Goal: Task Accomplishment & Management: Use online tool/utility

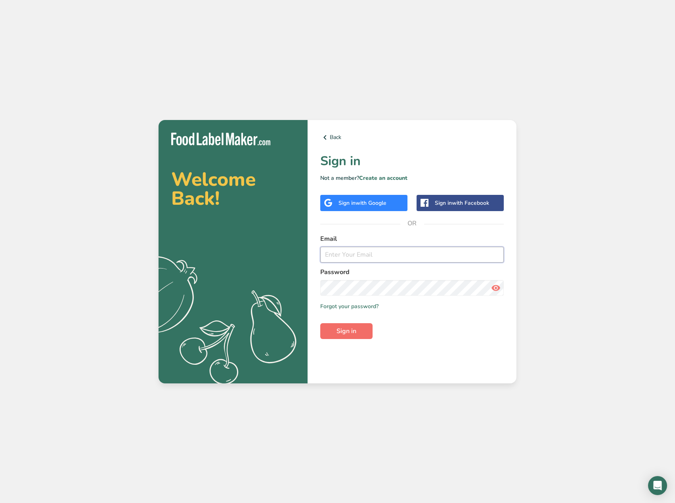
type input "kelsey@primalinc.net"
click at [347, 330] on span "Sign in" at bounding box center [346, 331] width 20 height 10
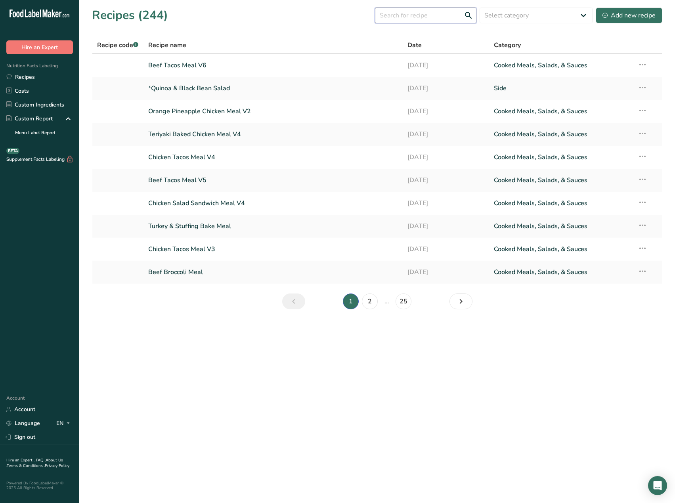
click at [428, 17] on input "text" at bounding box center [425, 16] width 101 height 16
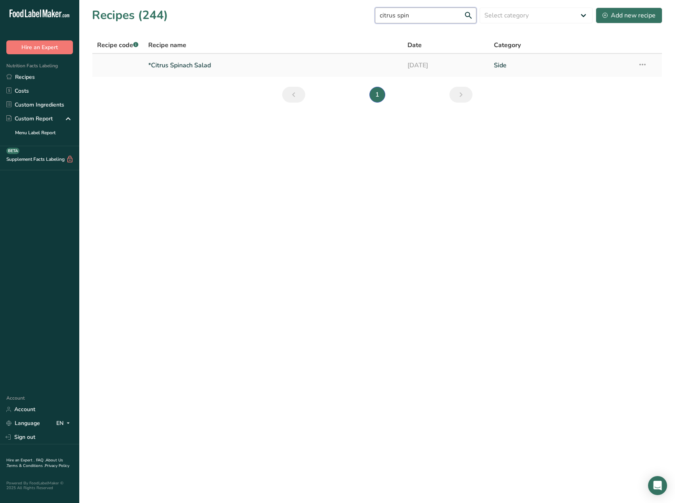
type input "citrus spin"
click at [183, 63] on link "*Citrus Spinach Salad" at bounding box center [273, 65] width 250 height 17
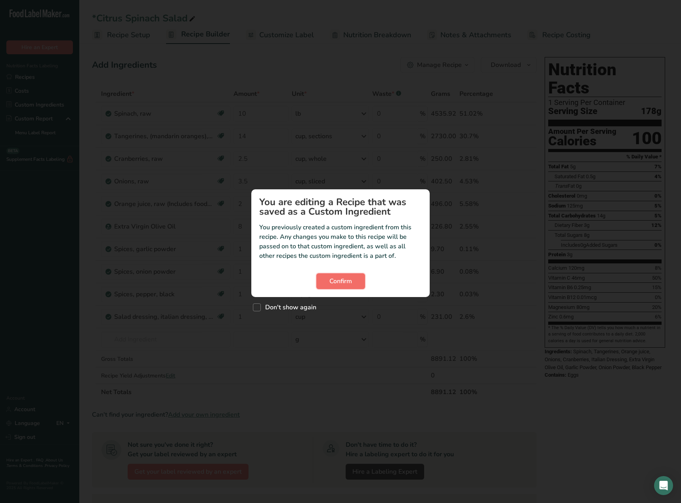
click at [337, 282] on span "Confirm" at bounding box center [340, 281] width 23 height 10
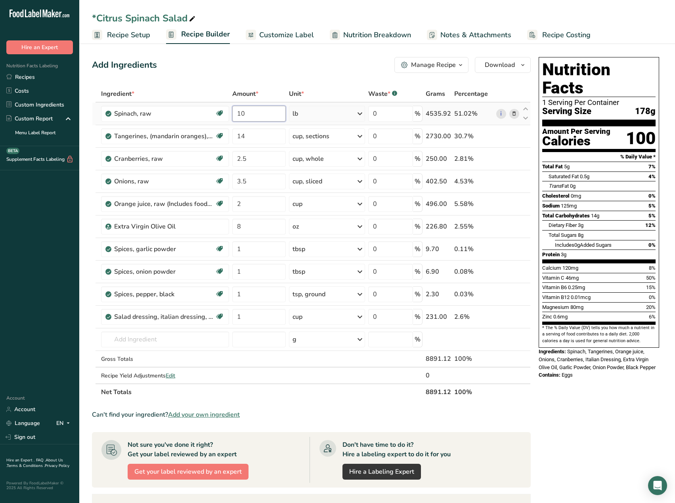
drag, startPoint x: 257, startPoint y: 111, endPoint x: 234, endPoint y: 119, distance: 24.3
click at [234, 119] on input "10" at bounding box center [258, 114] width 53 height 16
type input "2"
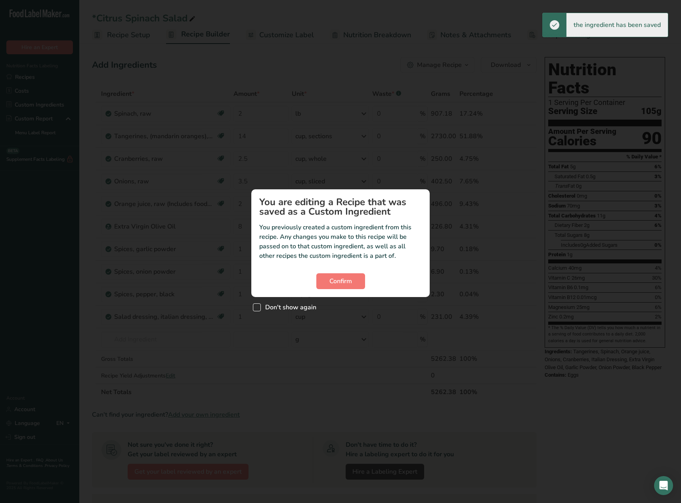
click at [257, 308] on span "Custom ingredient modal" at bounding box center [257, 307] width 8 height 8
click at [257, 308] on input "Don't show again" at bounding box center [255, 307] width 5 height 5
checkbox input "true"
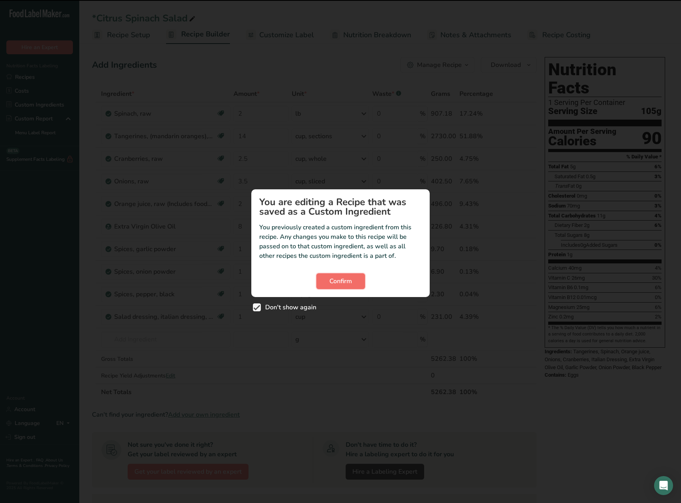
click at [338, 286] on span "Confirm" at bounding box center [340, 281] width 23 height 10
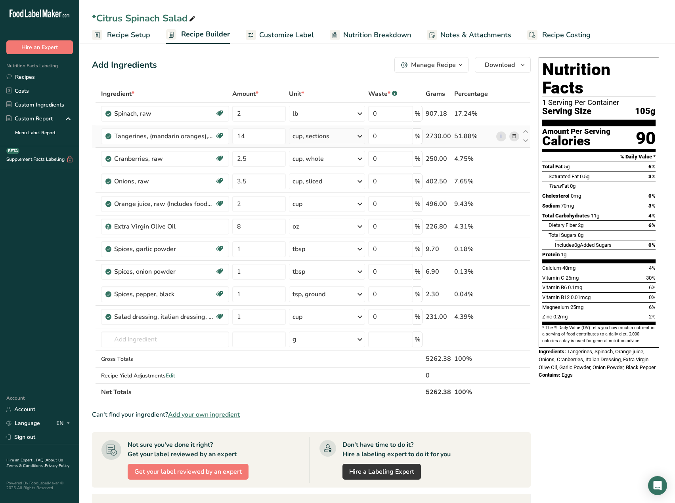
click at [304, 142] on div "cup, sections" at bounding box center [327, 136] width 76 height 16
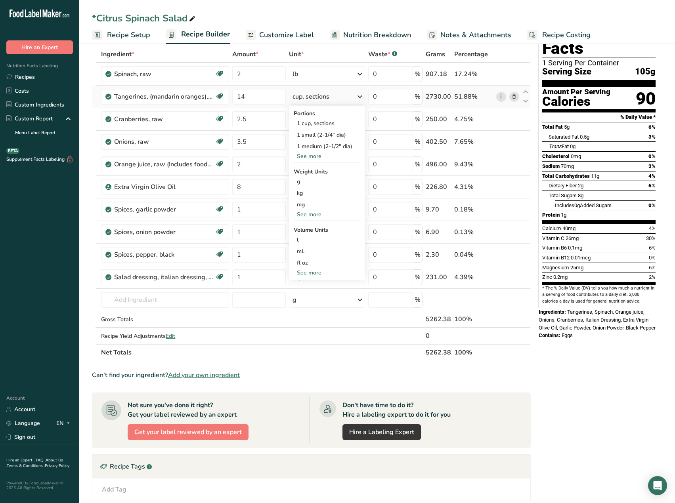
click at [309, 214] on div "See more" at bounding box center [327, 214] width 67 height 8
click at [307, 303] on div "See more" at bounding box center [327, 307] width 67 height 8
click at [305, 232] on div "lb" at bounding box center [327, 227] width 67 height 11
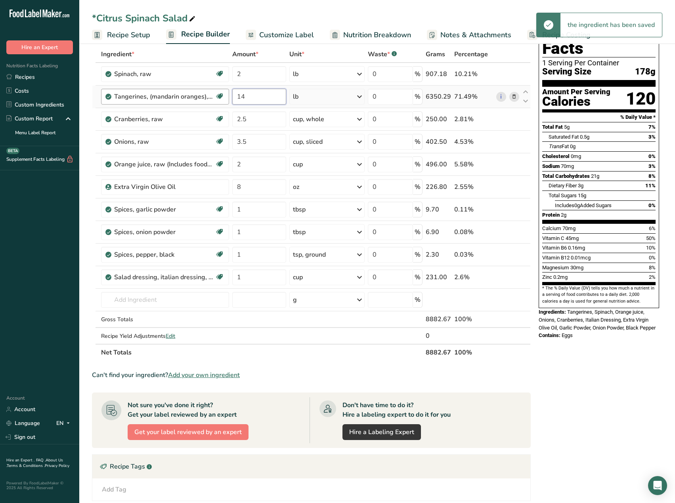
drag, startPoint x: 253, startPoint y: 99, endPoint x: 226, endPoint y: 94, distance: 27.3
click at [226, 94] on tr "Tangerines, (mandarin oranges), raw Source of Antioxidants Dairy free Gluten fr…" at bounding box center [311, 97] width 438 height 23
type input "8"
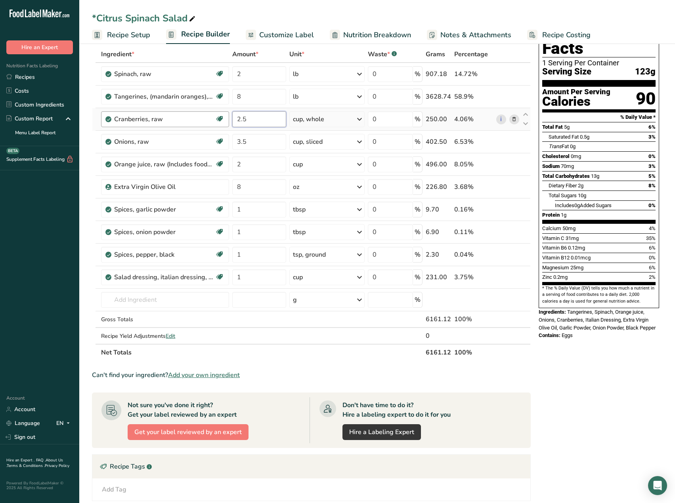
drag, startPoint x: 258, startPoint y: 120, endPoint x: 226, endPoint y: 120, distance: 32.1
click at [226, 120] on tr "Cranberries, raw Source of Antioxidants Dairy free Gluten free Vegan Vegetarian…" at bounding box center [311, 119] width 438 height 23
type input "5"
click at [313, 141] on div "cup, sliced" at bounding box center [308, 142] width 30 height 10
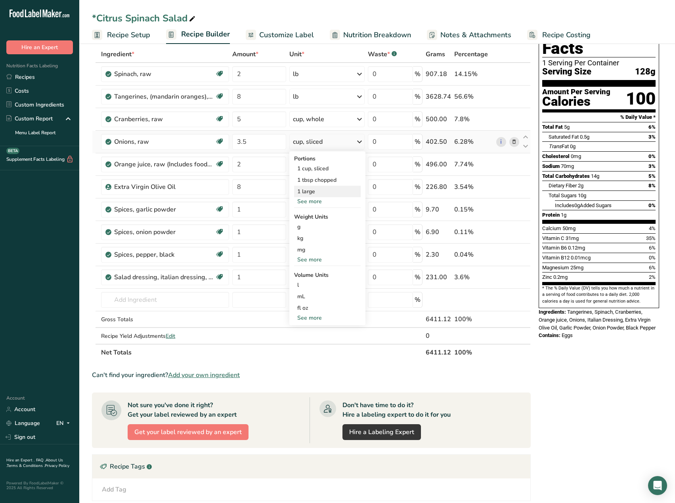
click at [312, 193] on div "1 large" at bounding box center [327, 191] width 67 height 11
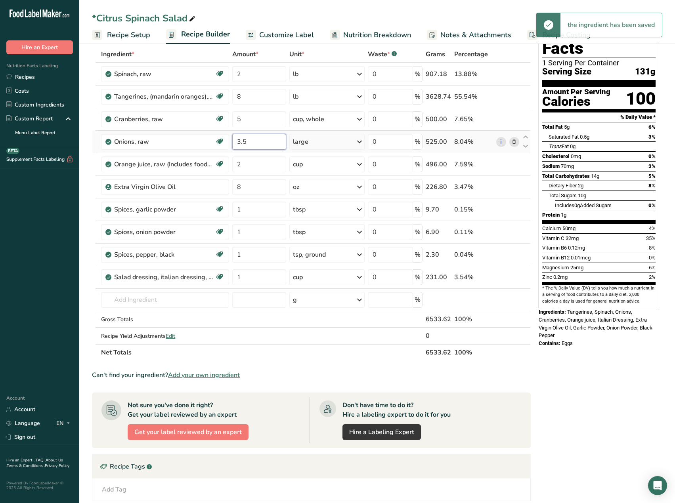
drag, startPoint x: 255, startPoint y: 143, endPoint x: 236, endPoint y: 147, distance: 19.4
click at [236, 147] on input "3.5" at bounding box center [259, 142] width 54 height 16
type input "6"
click at [513, 164] on icon at bounding box center [514, 164] width 6 height 8
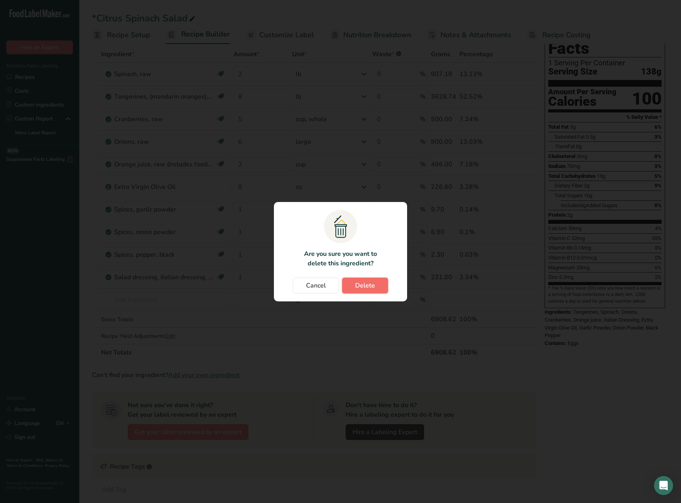
click at [368, 286] on span "Delete" at bounding box center [365, 286] width 20 height 10
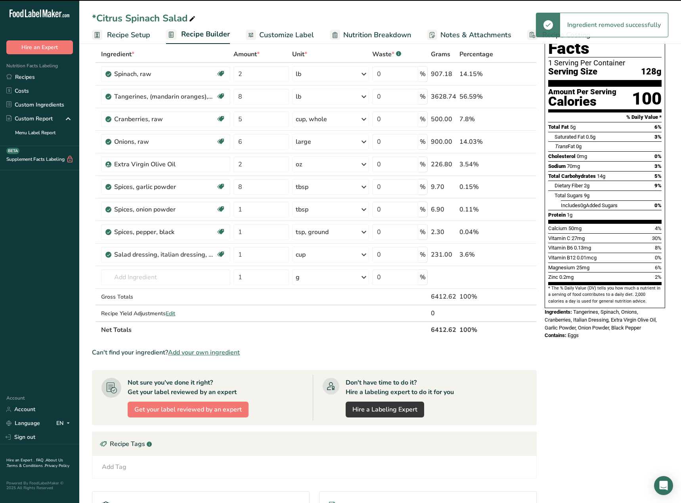
type input "8"
type input "1"
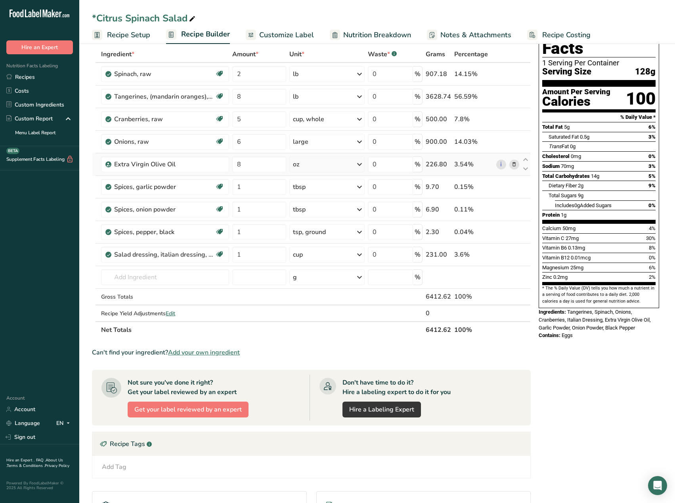
click at [513, 165] on icon at bounding box center [514, 164] width 6 height 8
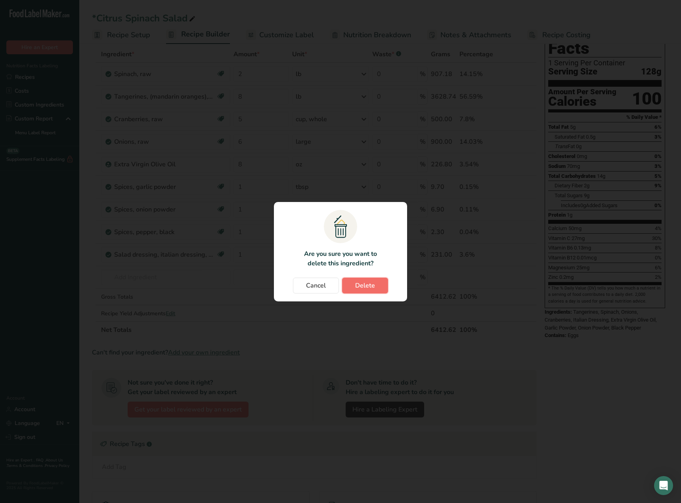
click at [374, 285] on span "Delete" at bounding box center [365, 286] width 20 height 10
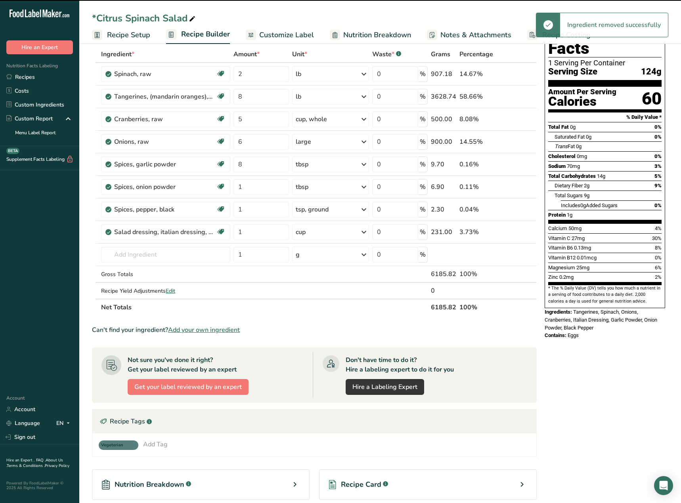
type input "1"
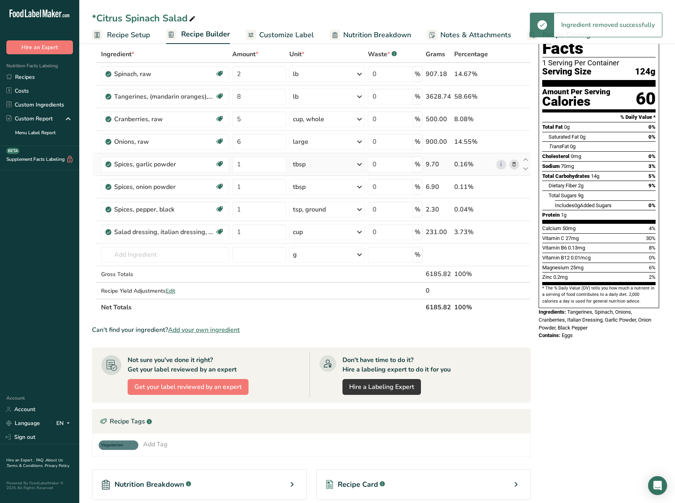
click at [518, 164] on span at bounding box center [514, 165] width 10 height 10
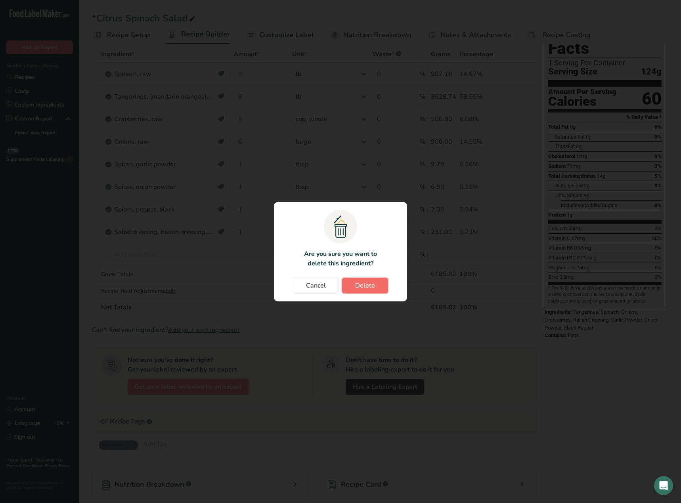
click at [366, 288] on span "Delete" at bounding box center [365, 286] width 20 height 10
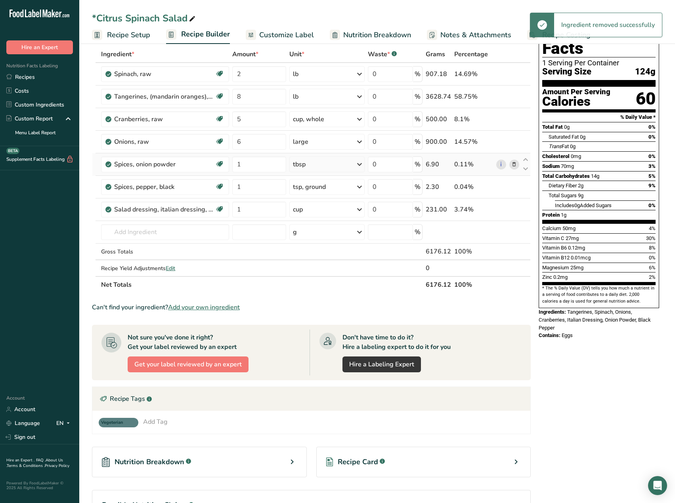
click at [514, 164] on icon at bounding box center [514, 164] width 6 height 8
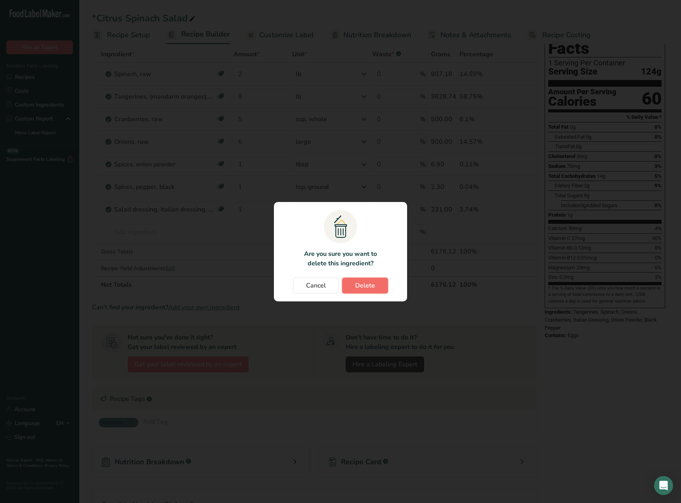
click at [361, 284] on span "Delete" at bounding box center [365, 286] width 20 height 10
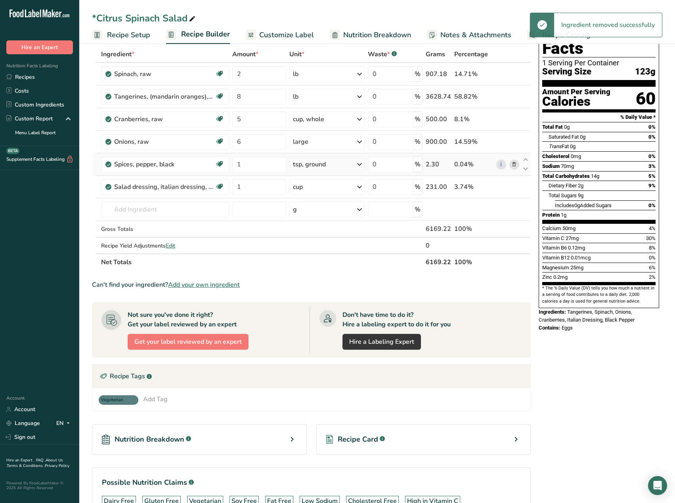
click at [510, 164] on span at bounding box center [514, 165] width 10 height 10
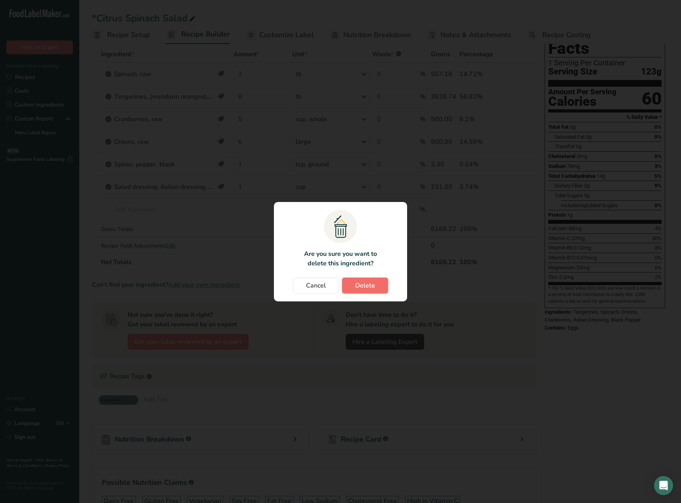
click at [371, 286] on span "Delete" at bounding box center [365, 286] width 20 height 10
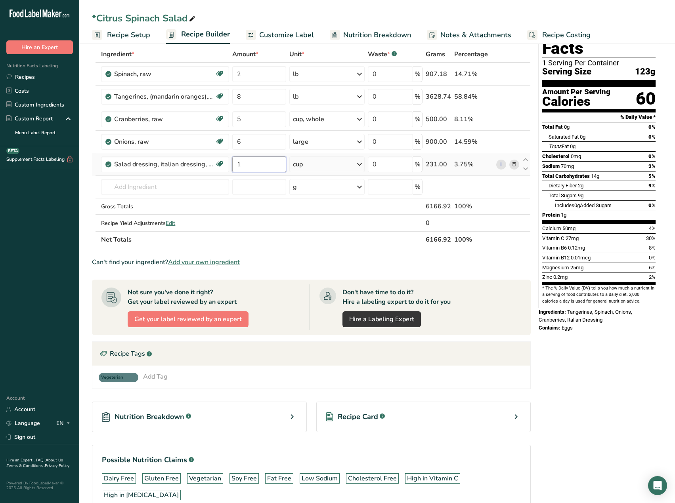
drag, startPoint x: 270, startPoint y: 166, endPoint x: 231, endPoint y: 171, distance: 38.7
click at [231, 171] on td "1" at bounding box center [259, 164] width 57 height 23
type input "3.2"
click at [570, 378] on div "Nutrition Facts 1 Serving Per Container Serving Size 134g Amount Per Serving Ca…" at bounding box center [598, 268] width 127 height 508
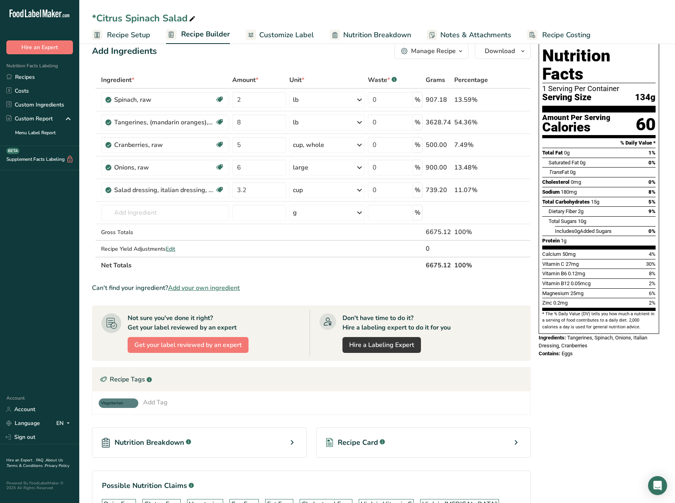
scroll to position [0, 0]
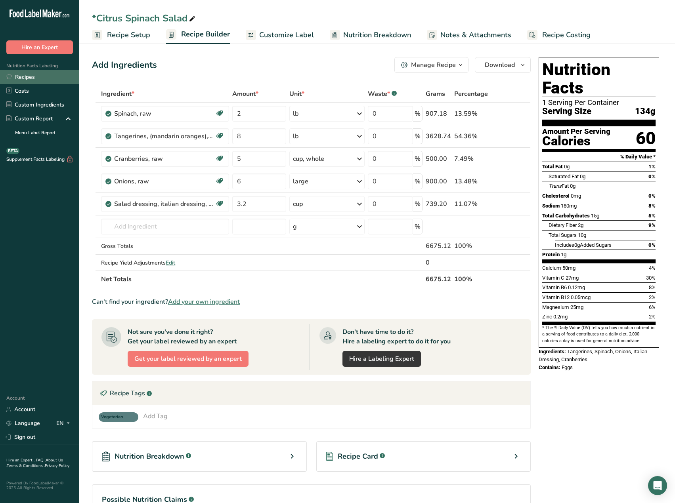
click at [36, 73] on link "Recipes" at bounding box center [39, 77] width 79 height 14
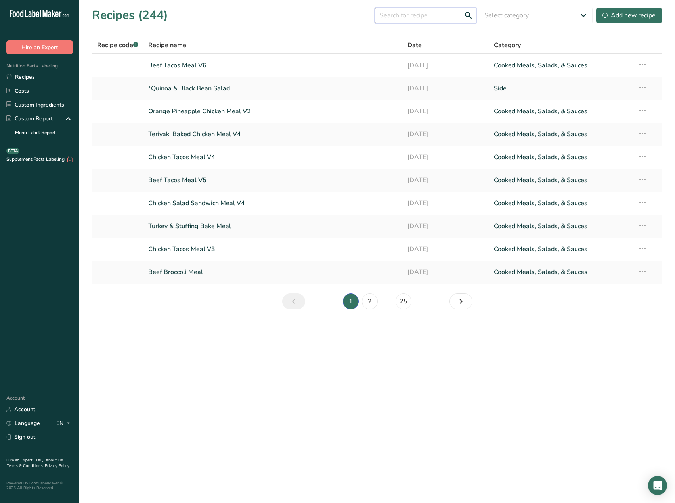
click at [429, 17] on input "text" at bounding box center [425, 16] width 101 height 16
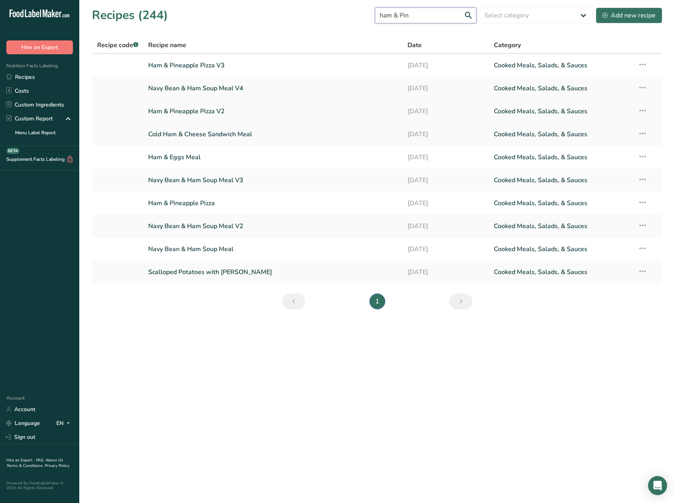
type input "ham & Pin"
click at [212, 110] on link "Ham & Pineapple Pizza V2" at bounding box center [273, 111] width 250 height 17
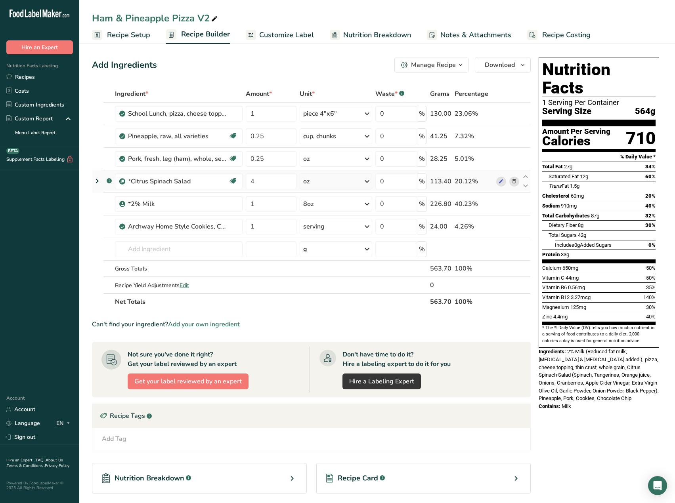
click at [95, 180] on icon at bounding box center [97, 181] width 10 height 14
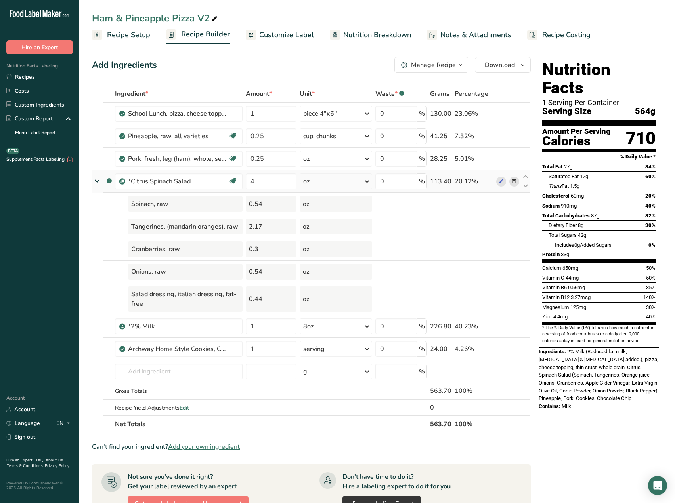
click at [95, 180] on icon at bounding box center [97, 181] width 14 height 10
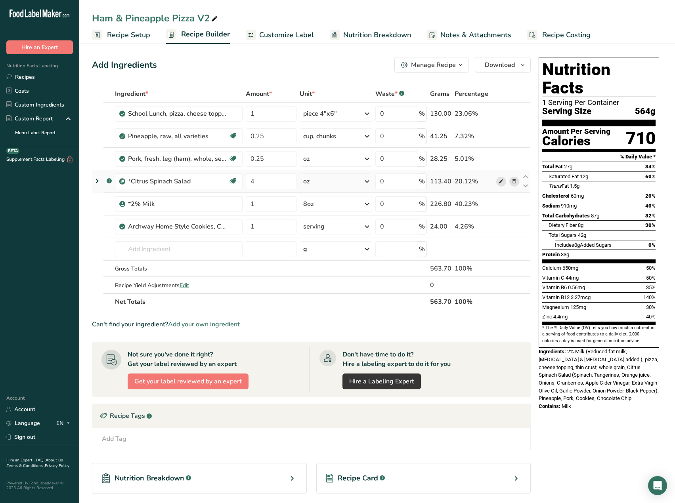
click at [502, 182] on icon at bounding box center [501, 181] width 6 height 8
click at [515, 183] on icon at bounding box center [514, 181] width 6 height 8
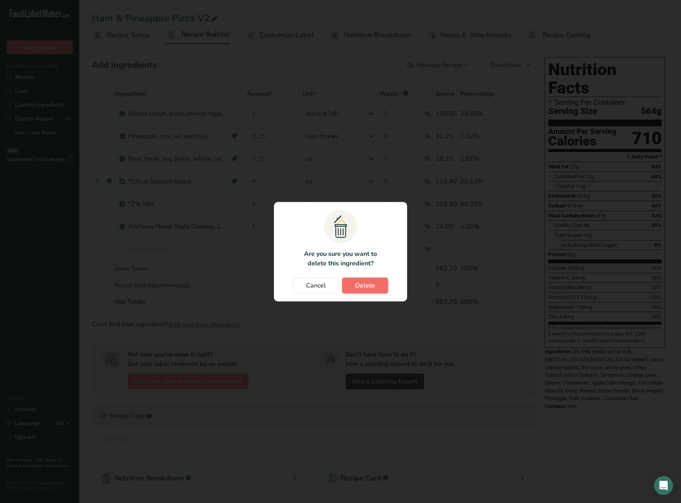
click at [361, 283] on span "Delete" at bounding box center [365, 286] width 20 height 10
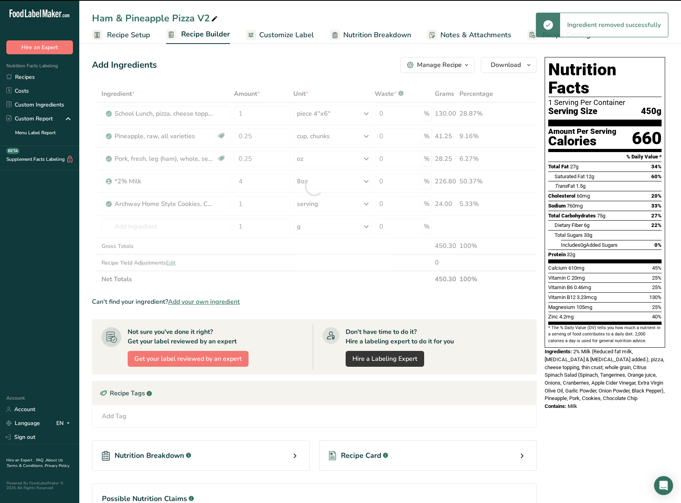
type input "1"
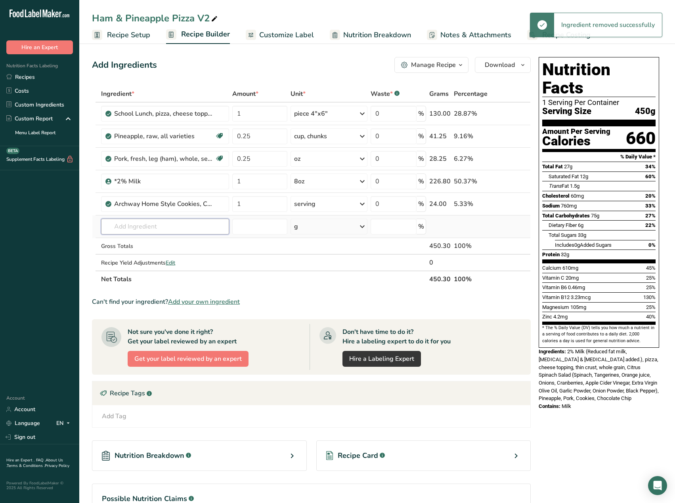
click at [115, 223] on input "text" at bounding box center [165, 227] width 128 height 16
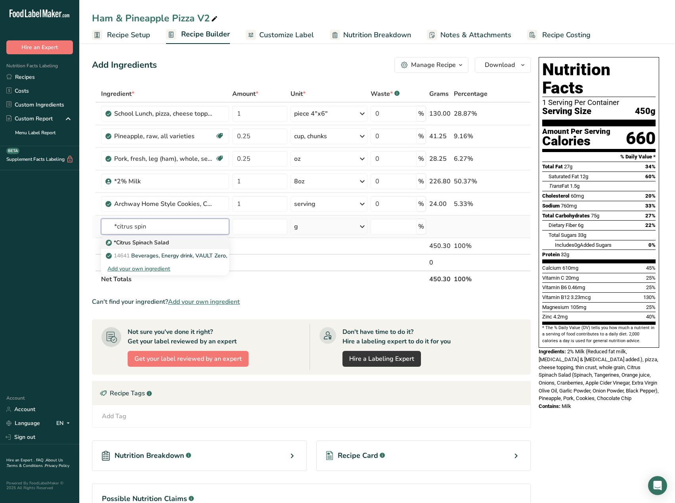
type input "*citrus spin"
click at [127, 242] on p "*Citrus Spinach Salad" at bounding box center [137, 242] width 61 height 8
type input "*Citrus Spinach Salad"
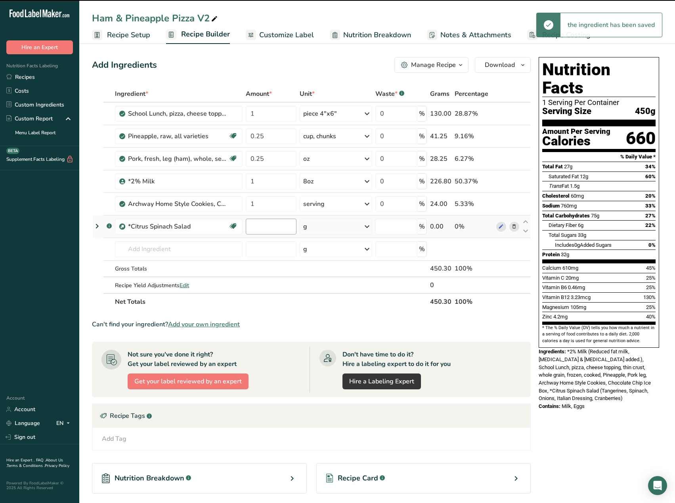
type input "0"
click at [260, 228] on input "0" at bounding box center [271, 227] width 51 height 16
type input "4"
click at [345, 230] on div "g" at bounding box center [335, 227] width 72 height 16
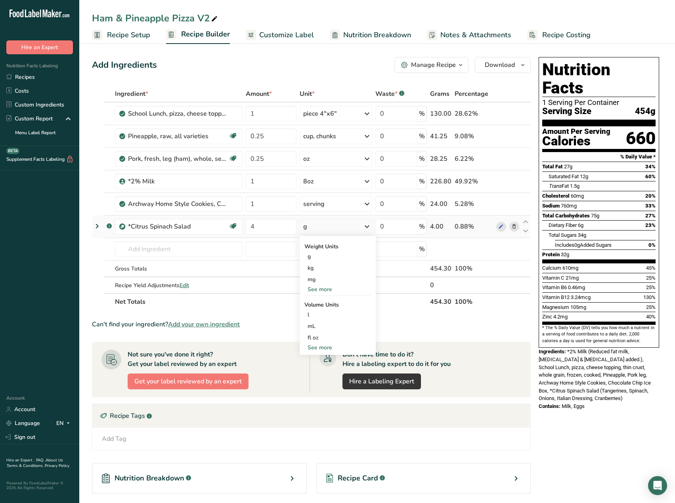
click at [322, 292] on div "See more" at bounding box center [337, 289] width 67 height 8
click at [316, 311] on div "oz" at bounding box center [337, 313] width 67 height 11
click at [293, 37] on span "Customize Label" at bounding box center [286, 35] width 55 height 11
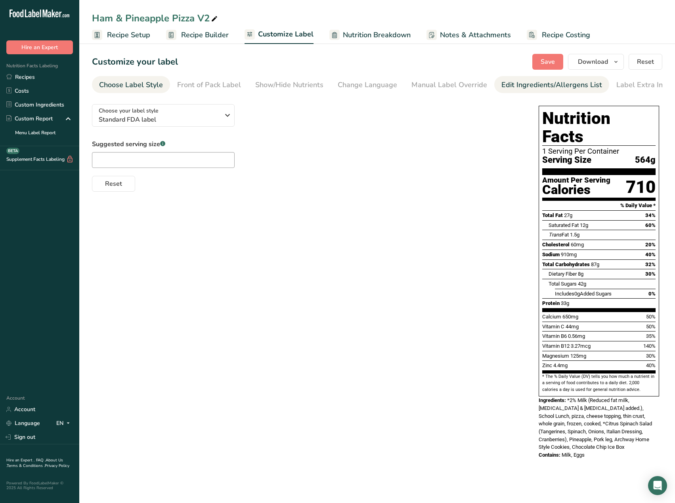
click at [537, 82] on div "Edit Ingredients/Allergens List" at bounding box center [551, 85] width 101 height 11
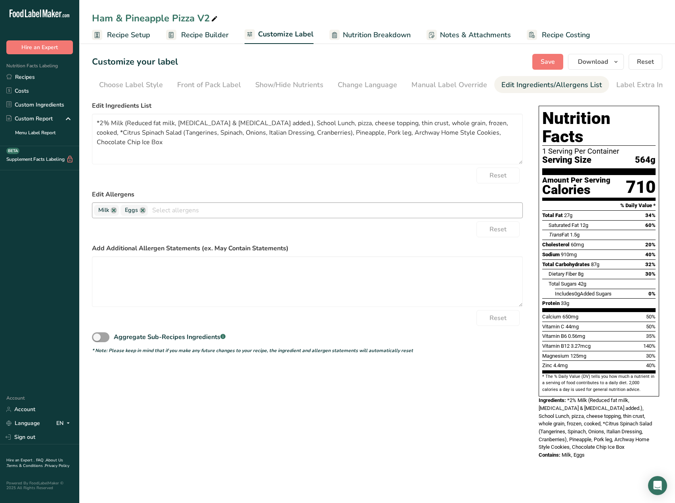
scroll to position [0, 6]
click at [99, 123] on textarea "*2% Milk (Reduced fat milk, Vitamin A palmitate & Vitamin D3 added.), School Lu…" at bounding box center [307, 139] width 431 height 51
drag, startPoint x: 338, startPoint y: 125, endPoint x: 297, endPoint y: 127, distance: 40.8
click at [297, 127] on textarea "2% Milk (Reduced fat milk, Vitamin A palmitate & Vitamin D3 added.), School Lun…" at bounding box center [307, 139] width 431 height 51
drag, startPoint x: 467, startPoint y: 127, endPoint x: 425, endPoint y: 124, distance: 42.4
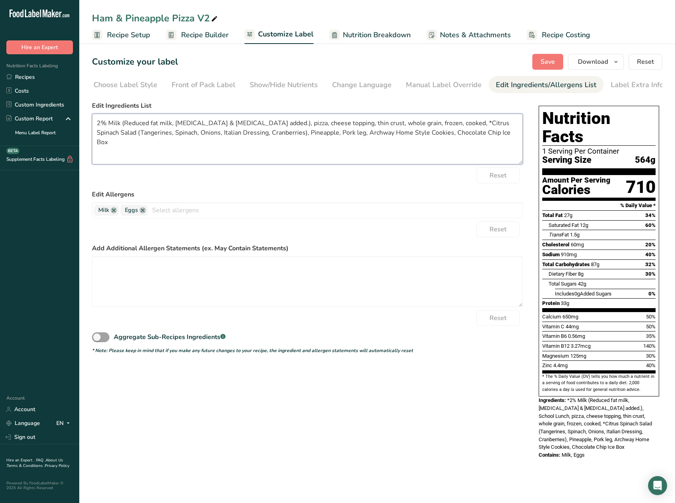
click at [425, 124] on textarea "2% Milk (Reduced fat milk, Vitamin A palmitate & Vitamin D3 added.), pizza, che…" at bounding box center [307, 139] width 431 height 51
click at [429, 124] on textarea "2% Milk (Reduced fat milk, Vitamin A palmitate & Vitamin D3 added.), pizza, che…" at bounding box center [307, 139] width 431 height 51
click at [321, 135] on textarea "2% Milk (Reduced fat milk, Vitamin A palmitate & Vitamin D3 added.), pizza, che…" at bounding box center [307, 139] width 431 height 51
drag, startPoint x: 403, startPoint y: 133, endPoint x: 317, endPoint y: 135, distance: 86.0
click at [317, 135] on textarea "2% Milk (Reduced fat milk, Vitamin A palmitate & Vitamin D3 added.), pizza, che…" at bounding box center [307, 139] width 431 height 51
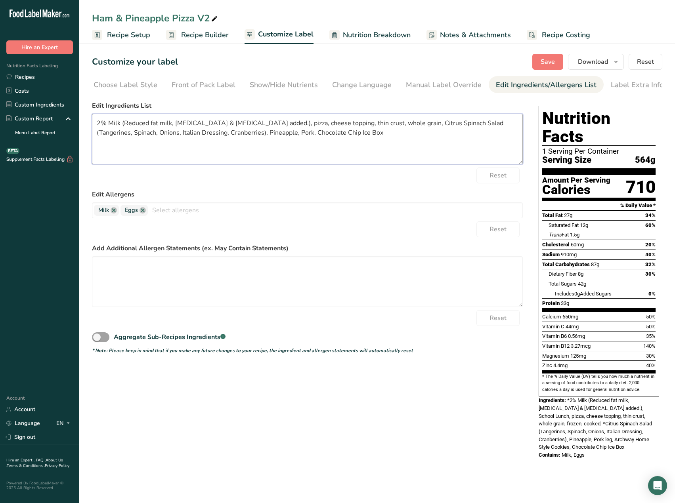
drag, startPoint x: 381, startPoint y: 136, endPoint x: 360, endPoint y: 140, distance: 21.3
click at [360, 140] on textarea "2% Milk (Reduced fat milk, Vitamin A palmitate & Vitamin D3 added.), pizza, che…" at bounding box center [307, 139] width 431 height 51
type textarea "2% Milk (Reduced fat milk, Vitamin A palmitate & Vitamin D3 added.), pizza, che…"
click at [538, 57] on button "Save" at bounding box center [547, 62] width 31 height 16
click at [16, 75] on link "Recipes" at bounding box center [39, 77] width 79 height 14
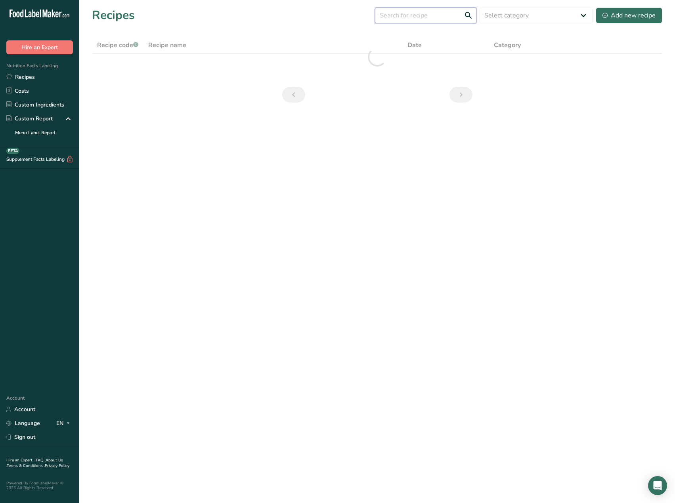
click at [403, 13] on input "text" at bounding box center [425, 16] width 101 height 16
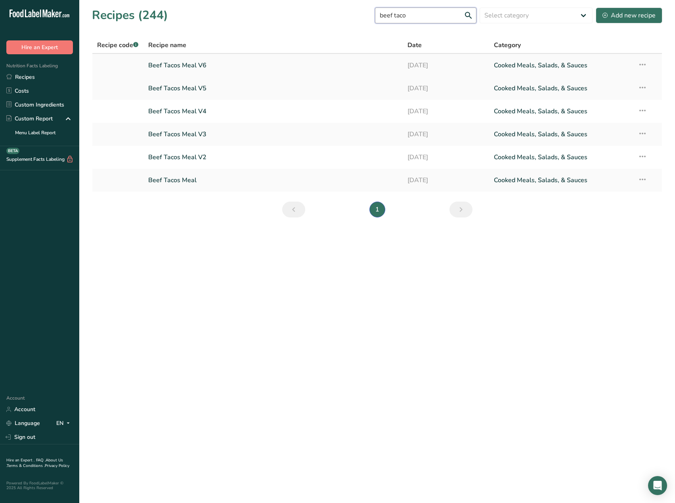
type input "beef taco"
click at [193, 65] on link "Beef Tacos Meal V6" at bounding box center [273, 65] width 250 height 17
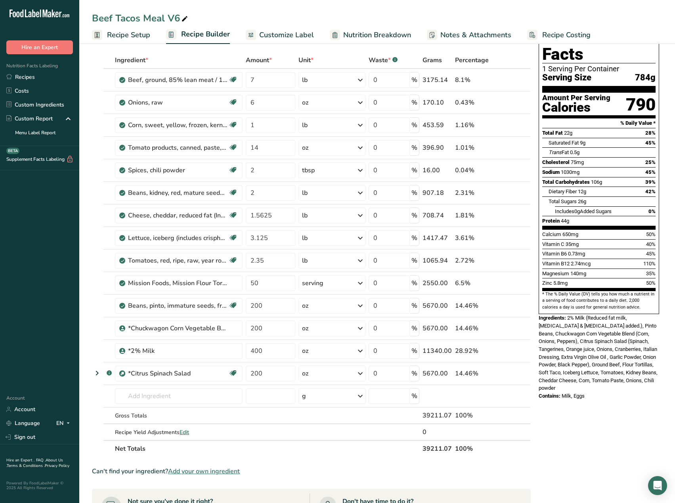
scroll to position [79, 0]
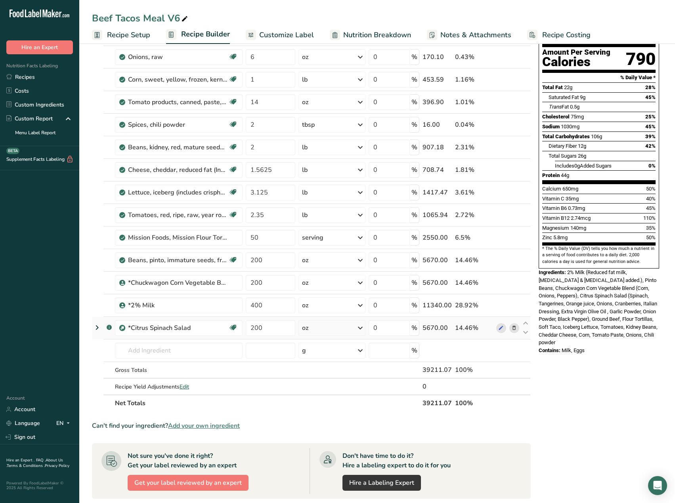
click at [515, 328] on icon at bounding box center [514, 328] width 6 height 8
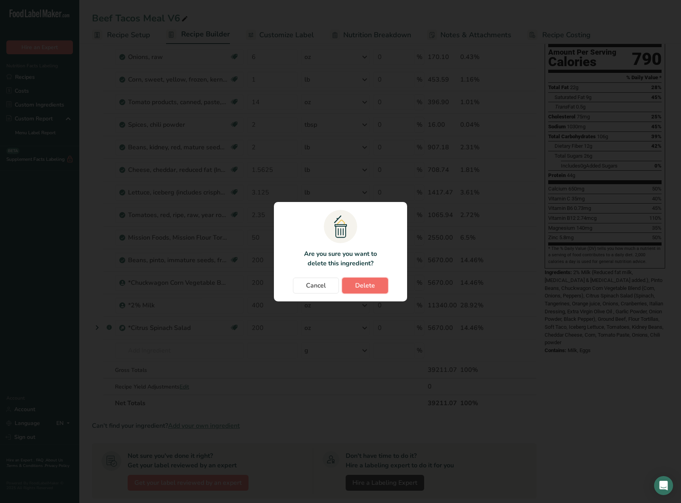
click at [365, 289] on span "Delete" at bounding box center [365, 286] width 20 height 10
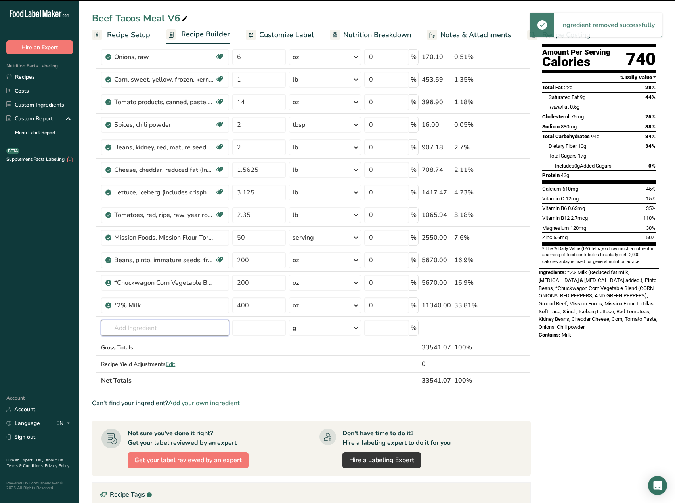
click at [143, 327] on input "text" at bounding box center [165, 328] width 128 height 16
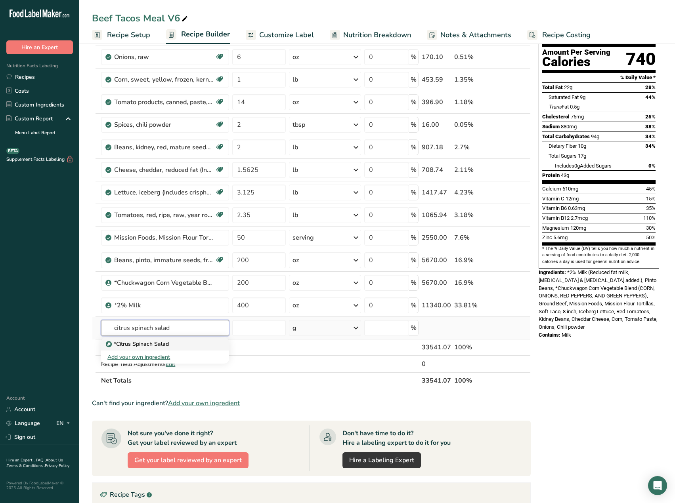
type input "citrus spinach salad"
click at [142, 344] on p "*Citrus Spinach Salad" at bounding box center [137, 344] width 61 height 8
type input "*Citrus Spinach Salad"
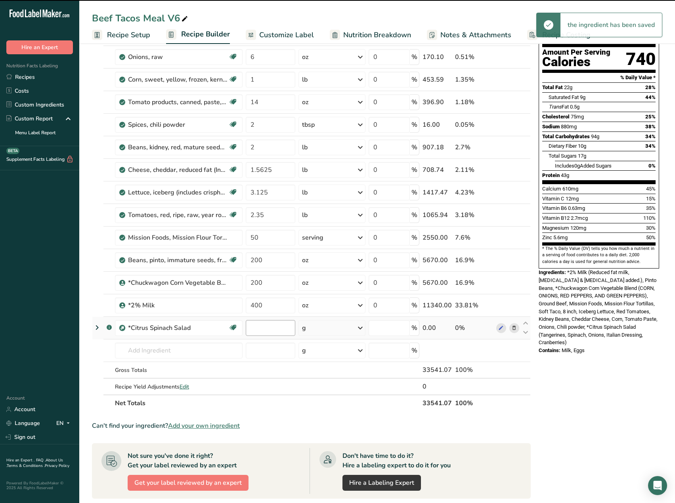
type input "0"
click at [257, 330] on input "0" at bounding box center [271, 328] width 50 height 16
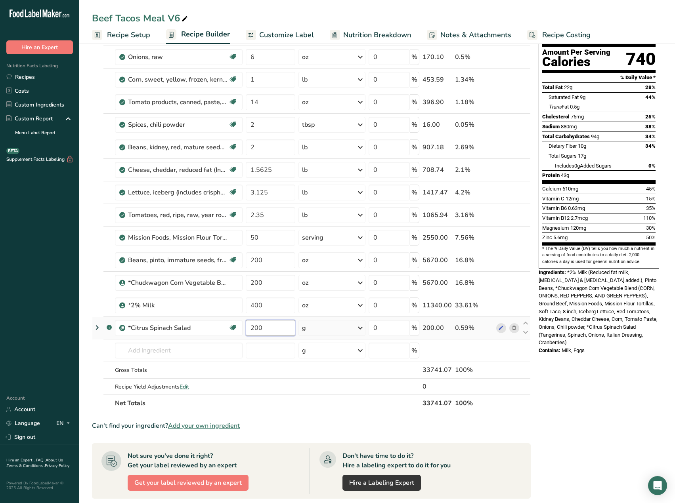
type input "200"
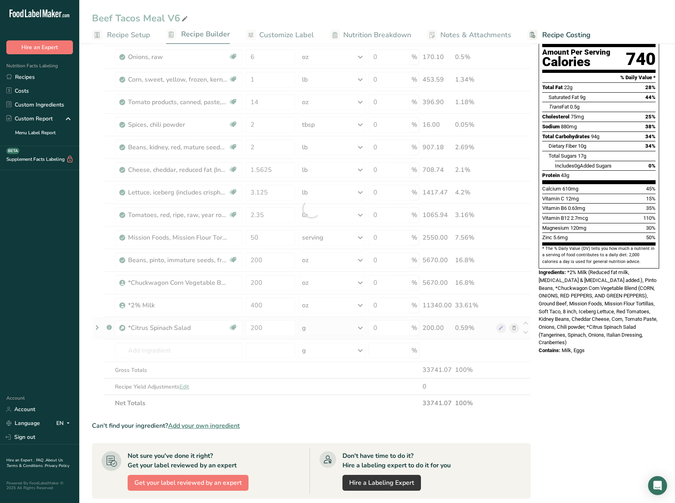
click at [313, 330] on div "Ingredient * Amount * Unit * Waste * .a-a{fill:#347362;}.b-a{fill:#fff;} Grams …" at bounding box center [311, 208] width 438 height 405
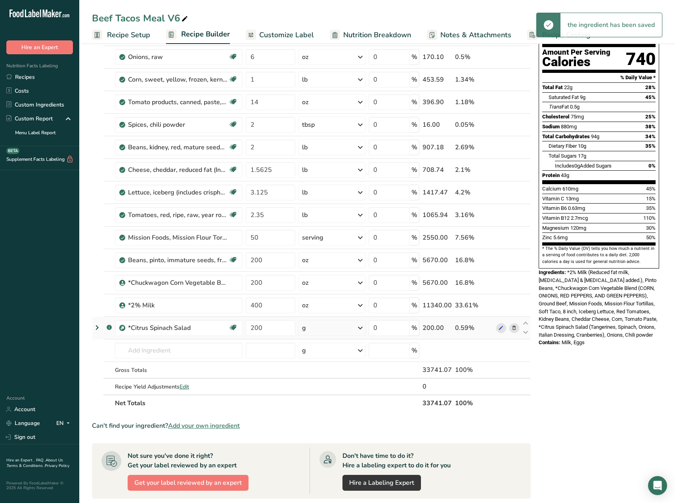
click at [317, 330] on div "g" at bounding box center [331, 328] width 67 height 16
click at [317, 392] on div "See more" at bounding box center [336, 391] width 67 height 8
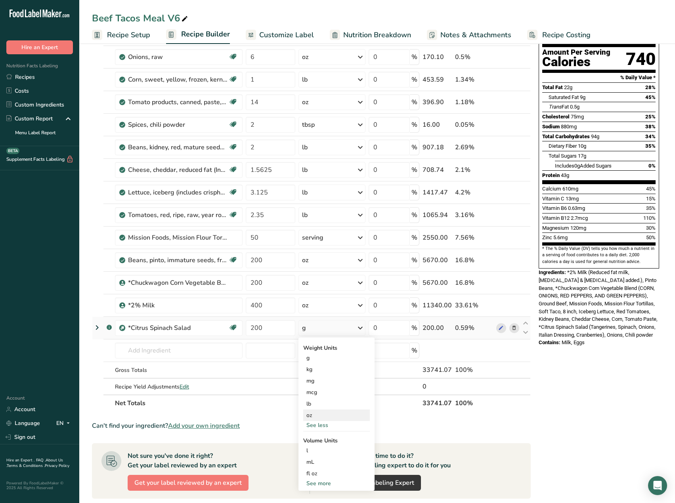
click at [316, 414] on div "oz" at bounding box center [336, 415] width 67 height 11
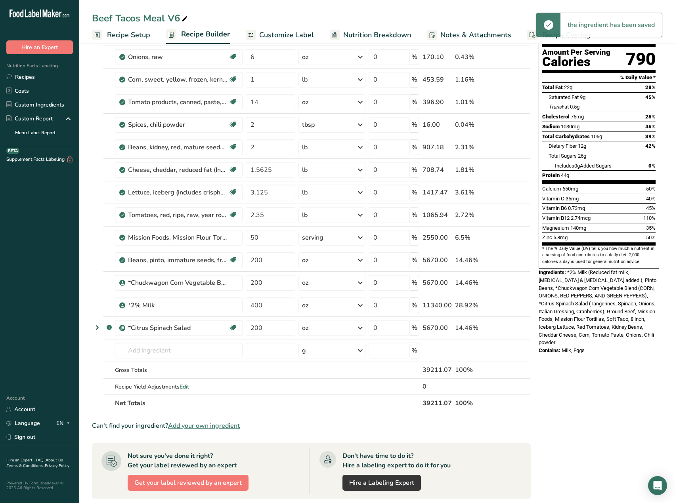
click at [290, 31] on span "Customize Label" at bounding box center [286, 35] width 55 height 11
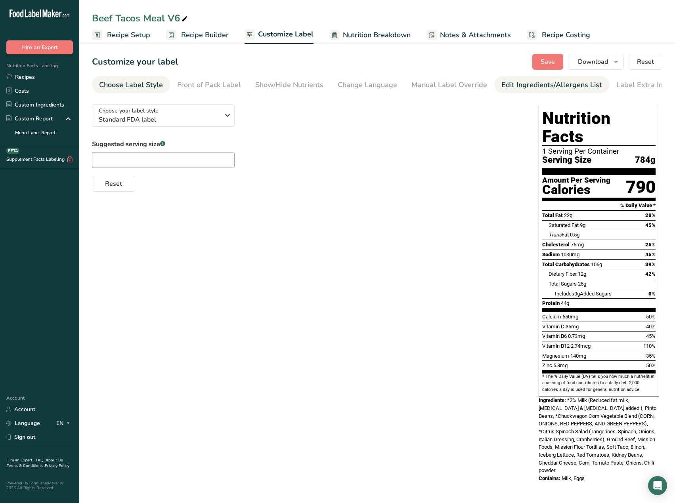
click at [542, 85] on div "Edit Ingredients/Allergens List" at bounding box center [551, 85] width 101 height 11
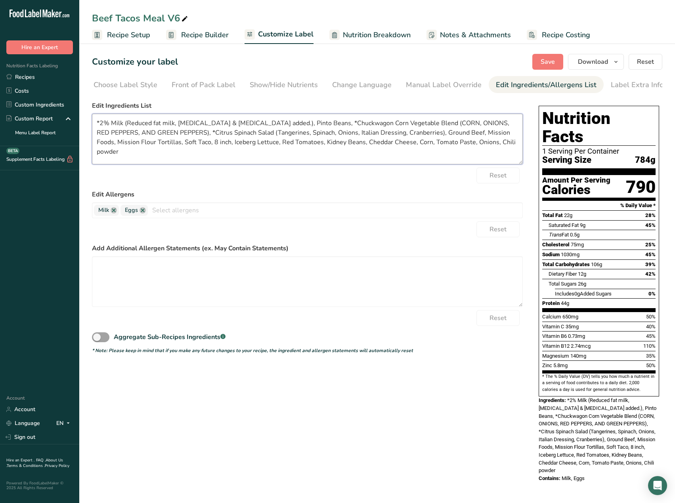
click at [100, 123] on textarea "*2% Milk (Reduced fat milk, Vitamin A palmitate & Vitamin D3 added.), Pinto Bea…" at bounding box center [307, 139] width 431 height 51
click at [338, 123] on textarea "2% Milk (Reduced fat milk, Vitamin A palmitate & Vitamin D3 added.), Pinto Bean…" at bounding box center [307, 139] width 431 height 51
click at [201, 133] on textarea "2% Milk (Reduced fat milk, Vitamin A palmitate & Vitamin D3 added.), Pinto Bean…" at bounding box center [307, 139] width 431 height 51
drag, startPoint x: 510, startPoint y: 134, endPoint x: 470, endPoint y: 137, distance: 39.7
click at [470, 137] on textarea "2% Milk (Reduced fat milk, Vitamin A palmitate & Vitamin D3 added.), Pinto Bean…" at bounding box center [307, 139] width 431 height 51
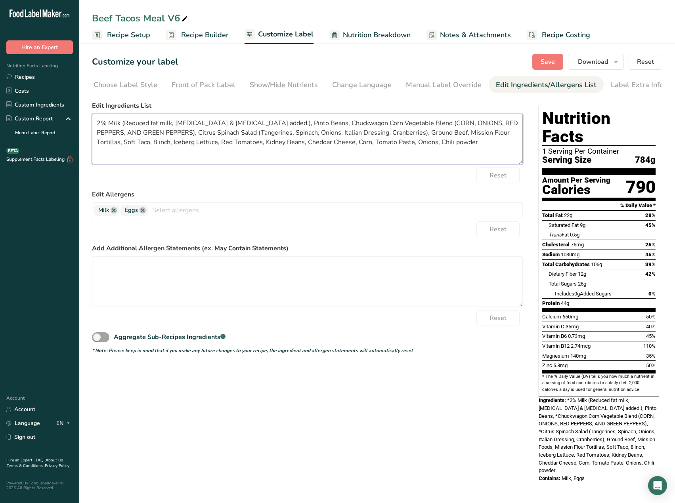
click at [492, 135] on textarea "2% Milk (Reduced fat milk, Vitamin A palmitate & Vitamin D3 added.), Pinto Bean…" at bounding box center [307, 139] width 431 height 51
drag, startPoint x: 144, startPoint y: 145, endPoint x: 98, endPoint y: 143, distance: 46.4
click at [98, 143] on textarea "2% Milk (Reduced fat milk, Vitamin A palmitate & Vitamin D3 added.), Pinto Bean…" at bounding box center [307, 139] width 431 height 51
click at [156, 143] on textarea "2% Milk (Reduced fat milk, Vitamin A palmitate & Vitamin D3 added.), Pinto Bean…" at bounding box center [307, 139] width 431 height 51
type textarea "2% Milk (Reduced fat milk, Vitamin A palmitate & Vitamin D3 added.), Pinto Bean…"
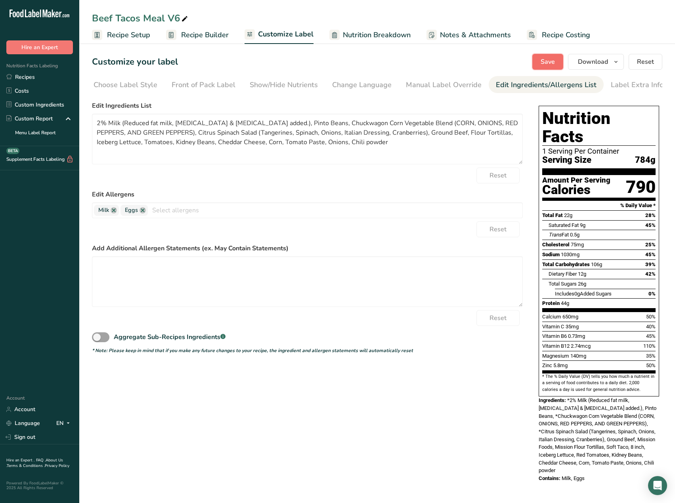
click at [549, 59] on span "Save" at bounding box center [547, 62] width 14 height 10
click at [545, 63] on span "Save" at bounding box center [547, 62] width 14 height 10
